Goal: Transaction & Acquisition: Purchase product/service

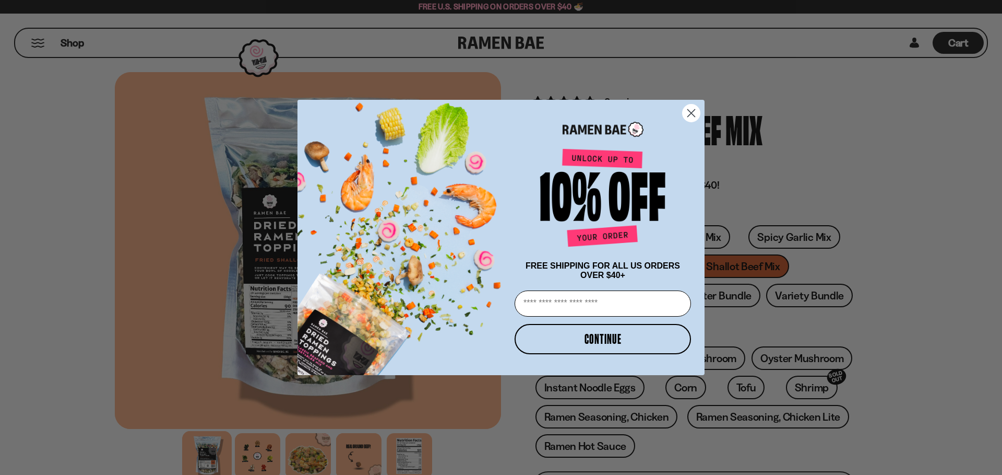
click at [691, 111] on icon "Close dialog" at bounding box center [691, 113] width 7 height 7
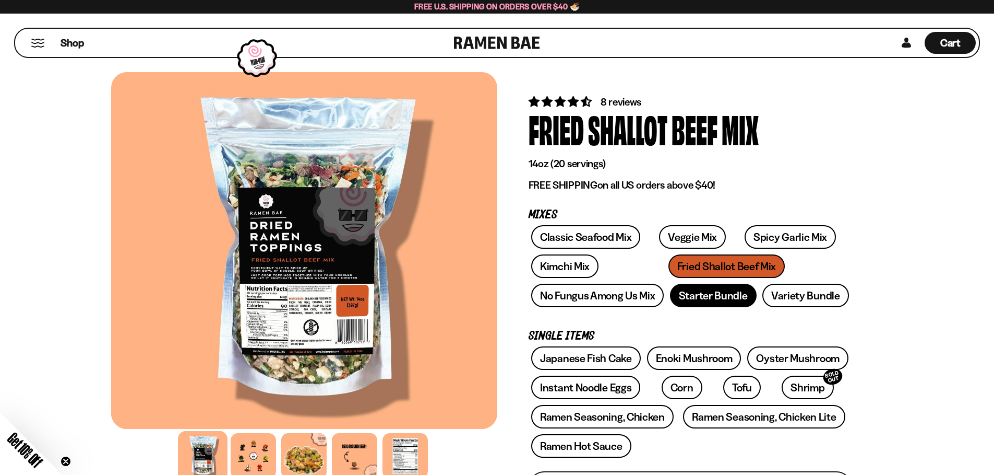
click at [757, 288] on link "Starter Bundle" at bounding box center [713, 294] width 87 height 23
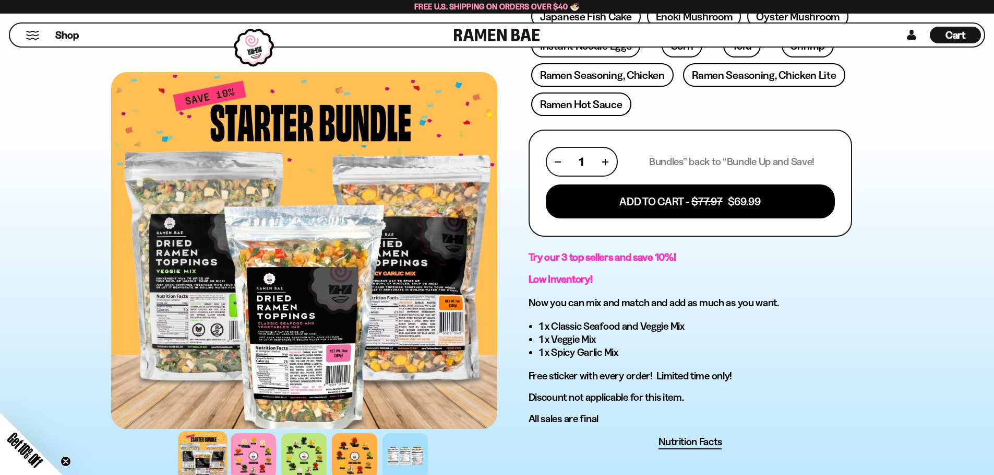
scroll to position [365, 0]
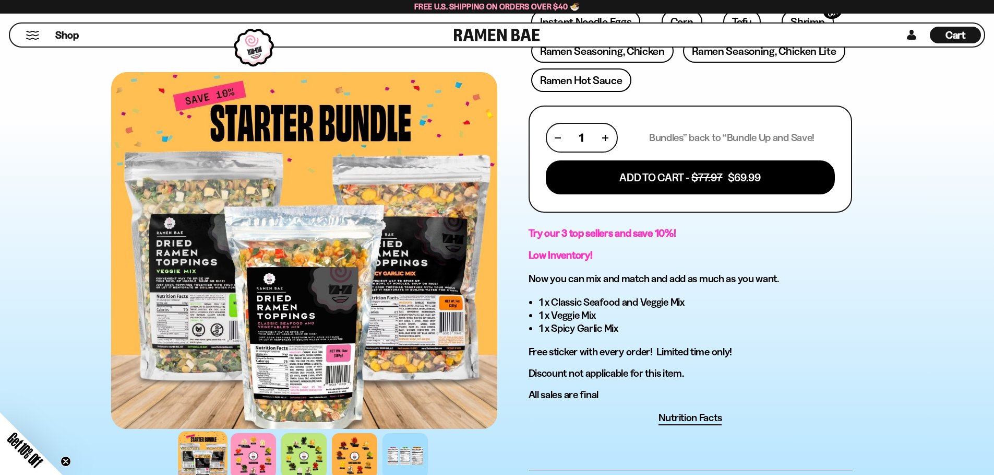
click at [253, 370] on div at bounding box center [304, 250] width 386 height 357
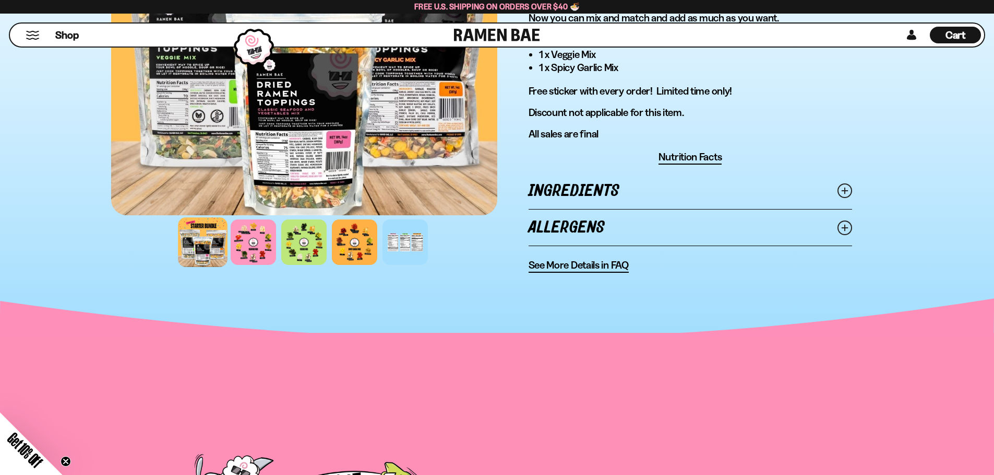
scroll to position [626, 0]
click at [229, 266] on div at bounding box center [254, 242] width 50 height 50
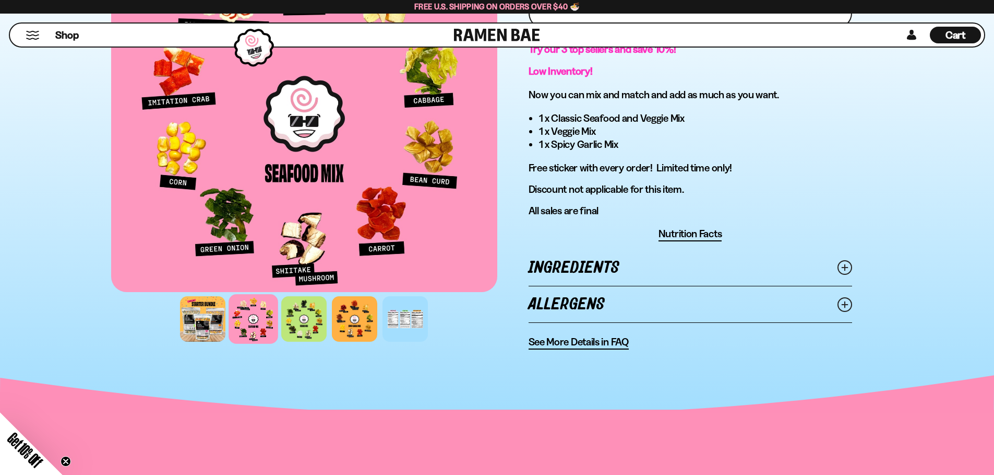
scroll to position [574, 0]
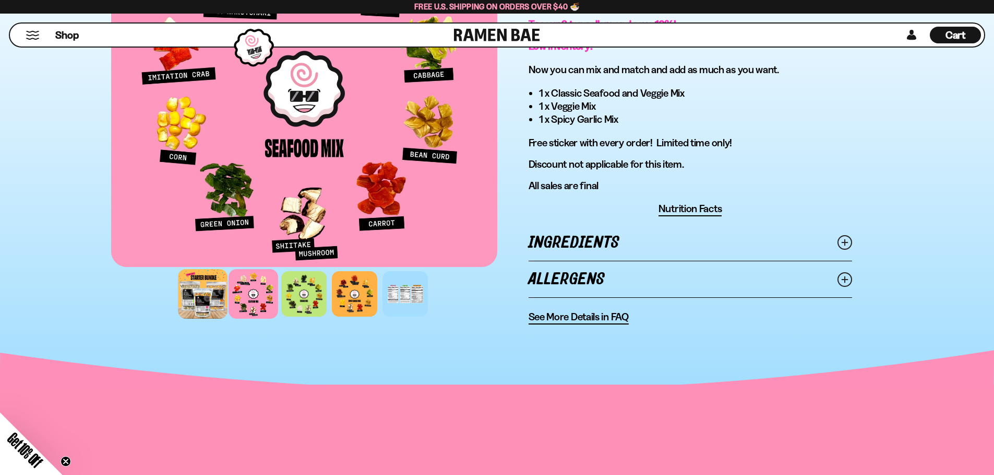
click at [178, 318] on div at bounding box center [203, 294] width 50 height 50
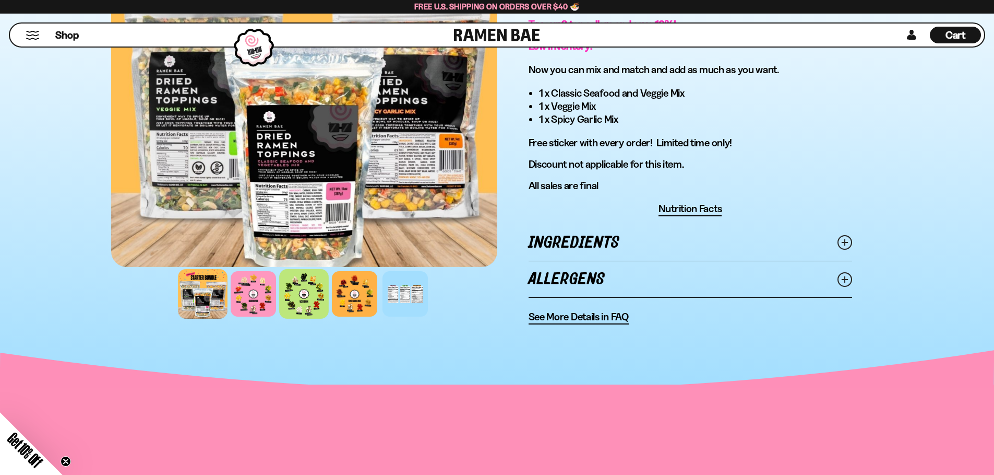
click at [279, 318] on div at bounding box center [304, 294] width 50 height 50
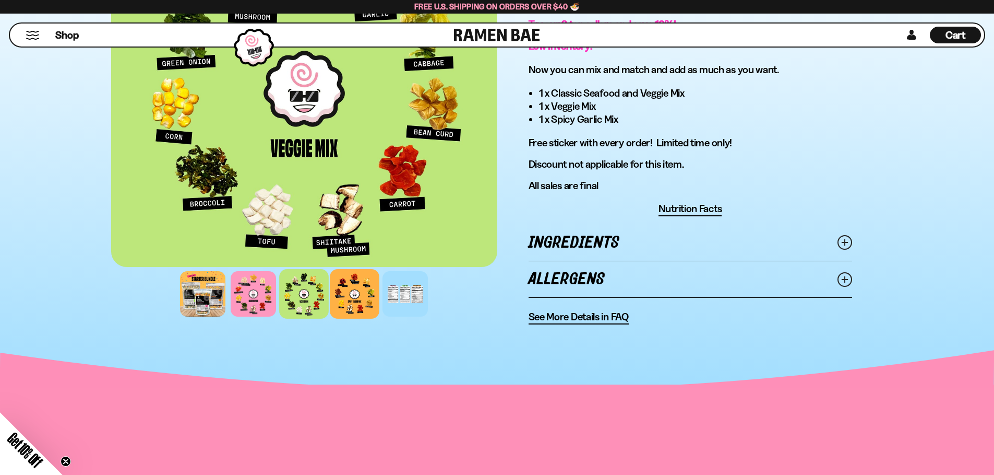
click at [340, 318] on div at bounding box center [355, 294] width 50 height 50
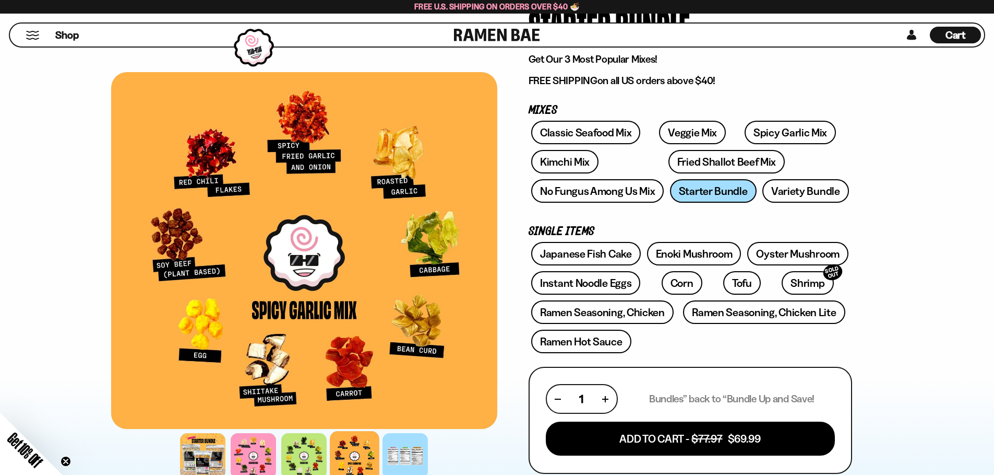
scroll to position [52, 0]
